Goal: Task Accomplishment & Management: Complete application form

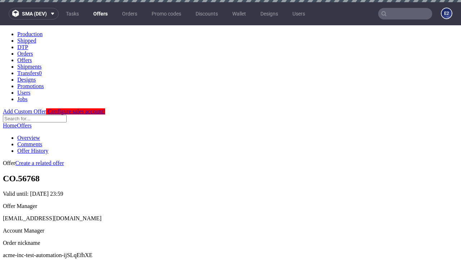
scroll to position [2, 0]
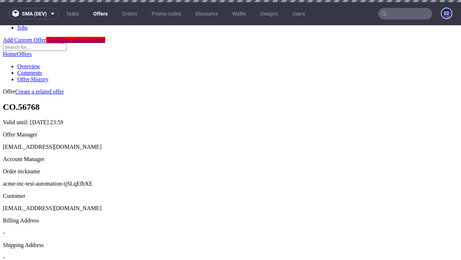
scroll to position [2, 0]
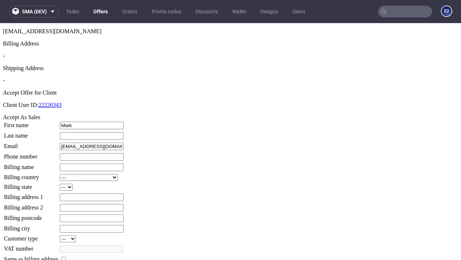
type input "Mark"
type input "D'Amore"
type input "1509813888"
type input "Amely96"
select select "13"
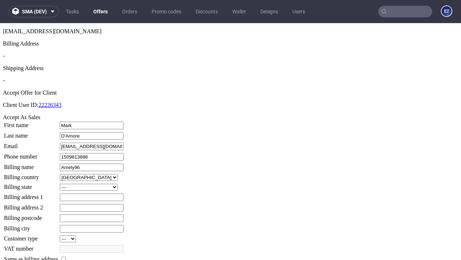
select select "132"
type input "Amely96"
type input "[STREET_ADDRESS]"
type input "WF8 2RA"
type input "Gibsonhill"
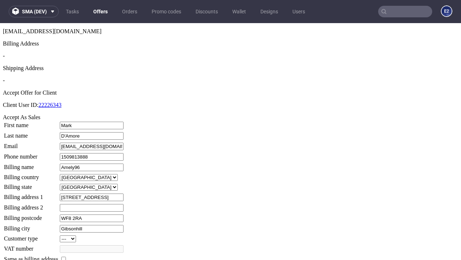
click at [66, 256] on input "checkbox" at bounding box center [63, 258] width 5 height 5
checkbox input "true"
type input "Amely96"
select select "13"
type input "[STREET_ADDRESS]"
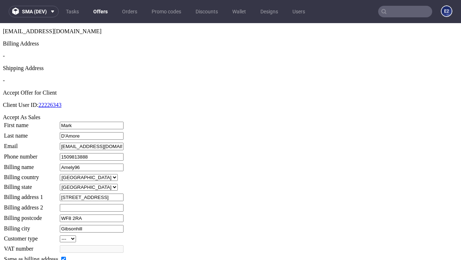
type input "WF8 2RA"
type input "Gibsonhill"
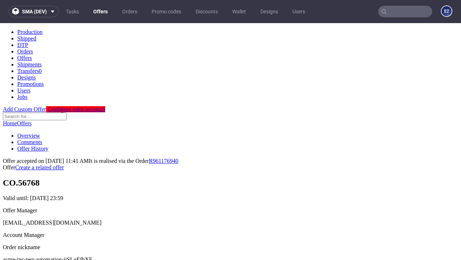
scroll to position [0, 0]
